Goal: Check status: Check status

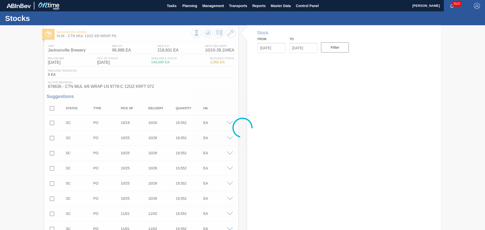
type input "[DATE]"
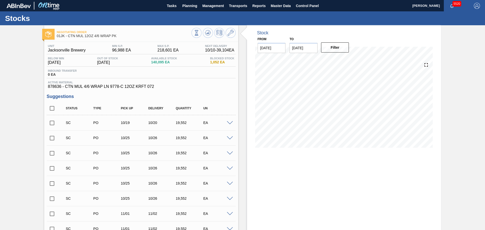
click at [313, 50] on input "[DATE]" at bounding box center [303, 48] width 28 height 10
click at [343, 60] on div "[DATE]" at bounding box center [320, 60] width 61 height 4
click at [337, 110] on div "31" at bounding box center [336, 109] width 7 height 7
type input "[DATE]"
click at [327, 48] on button "Filter" at bounding box center [335, 47] width 28 height 10
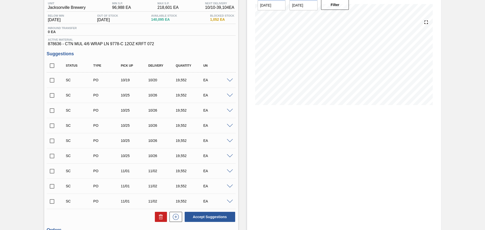
scroll to position [25, 0]
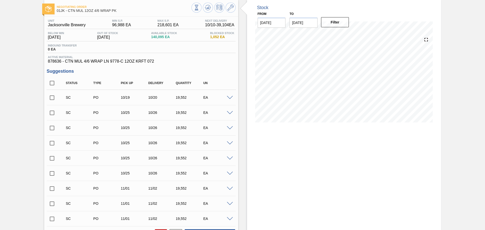
click at [387, 153] on div "Stock From [DATE] to [DATE] Filter 10/26 Stock Projection 152,599 SAP Planning …" at bounding box center [344, 194] width 194 height 389
click at [426, 40] on icon at bounding box center [426, 39] width 7 height 7
click at [231, 8] on icon at bounding box center [231, 8] width 6 height 6
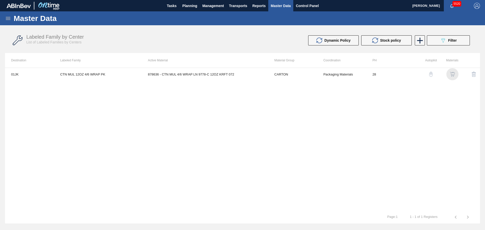
click at [453, 74] on img "button" at bounding box center [452, 74] width 5 height 5
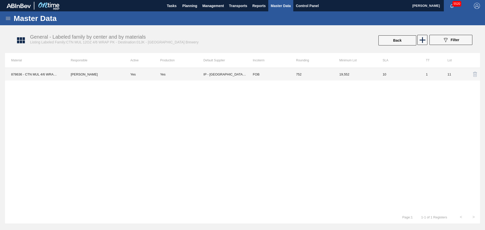
click at [179, 76] on td "Yes" at bounding box center [181, 74] width 43 height 13
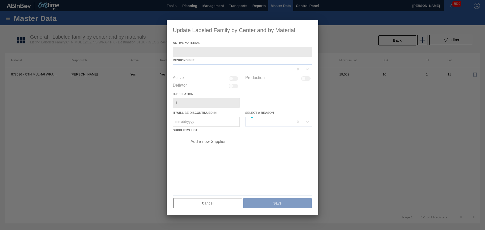
type Material "878636 - CTN MUL 4/6 WRAP LN 9778-C 12OZ KRFT 072"
checkbox input "true"
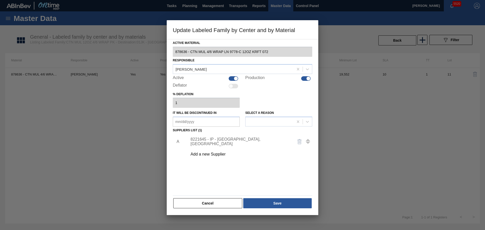
click at [228, 142] on div "8221645 - IP - [GEOGRAPHIC_DATA], [GEOGRAPHIC_DATA]" at bounding box center [239, 141] width 99 height 9
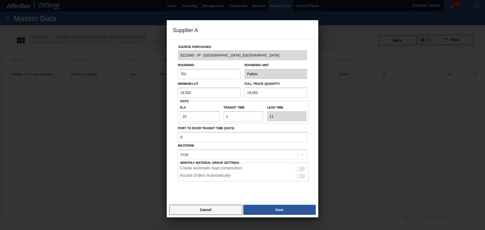
click at [221, 209] on button "Cancel" at bounding box center [205, 210] width 73 height 10
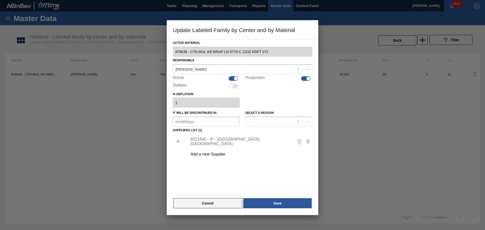
click at [221, 206] on button "Cancel" at bounding box center [207, 203] width 69 height 10
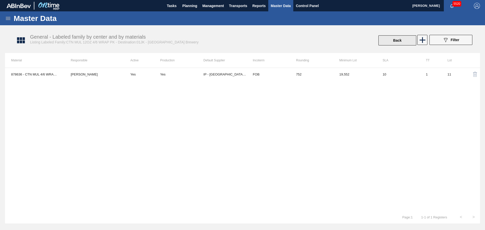
click at [384, 39] on button "Back" at bounding box center [397, 40] width 38 height 10
